Goal: Navigation & Orientation: Find specific page/section

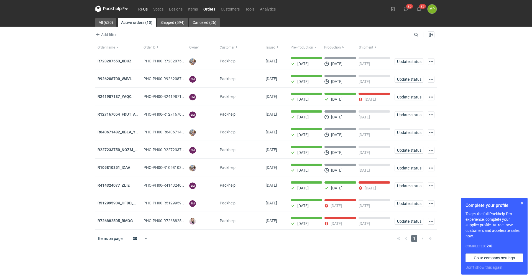
click at [146, 10] on link "RFQs" at bounding box center [143, 9] width 15 height 7
